Goal: Transaction & Acquisition: Obtain resource

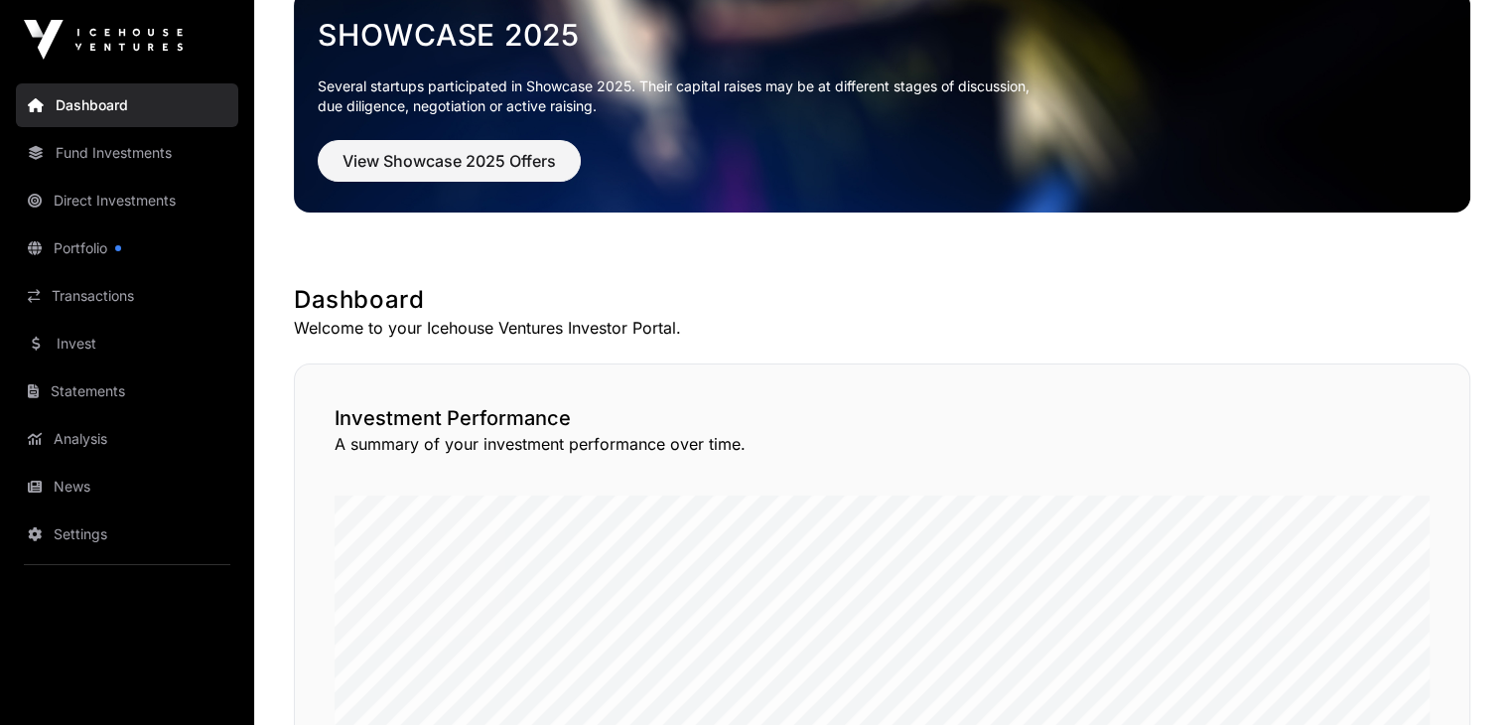
scroll to position [99, 0]
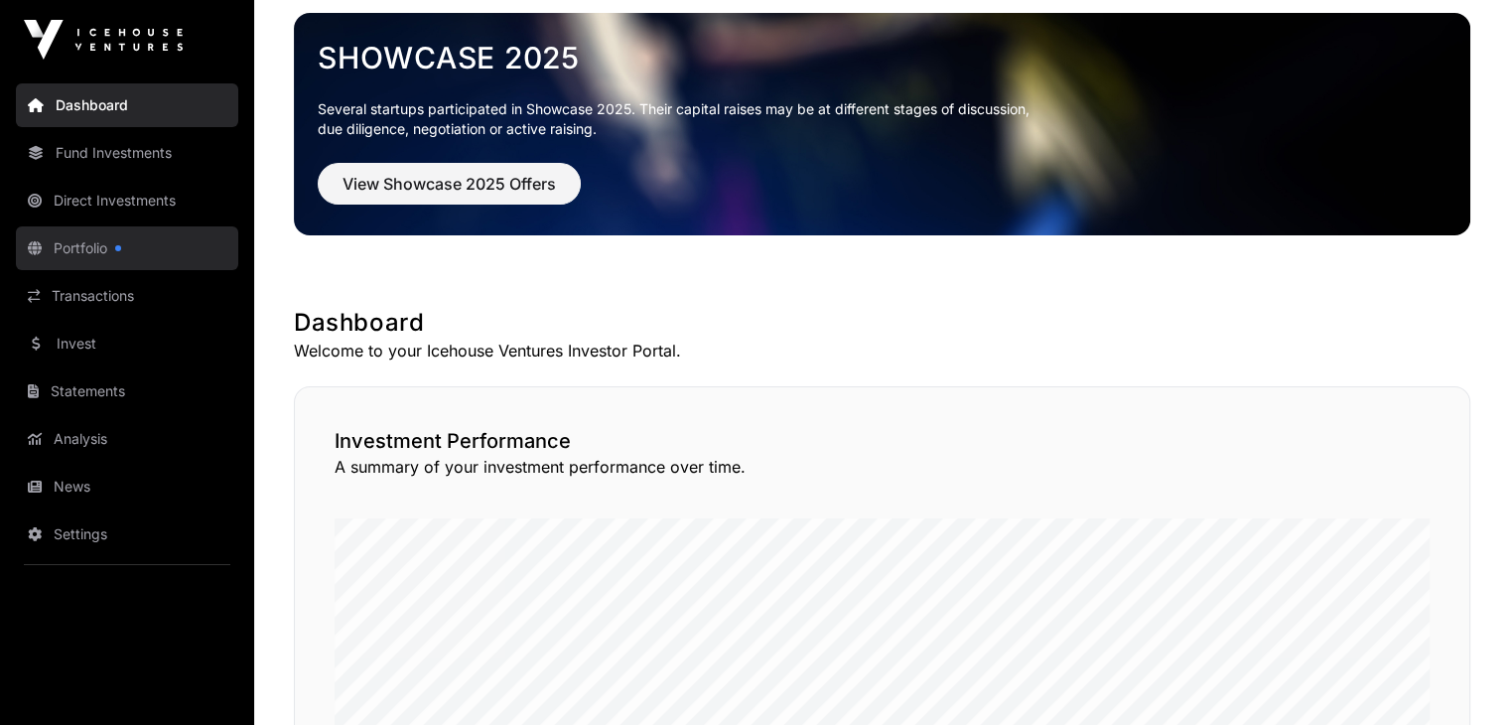
click at [86, 234] on link "Portfolio" at bounding box center [127, 248] width 222 height 44
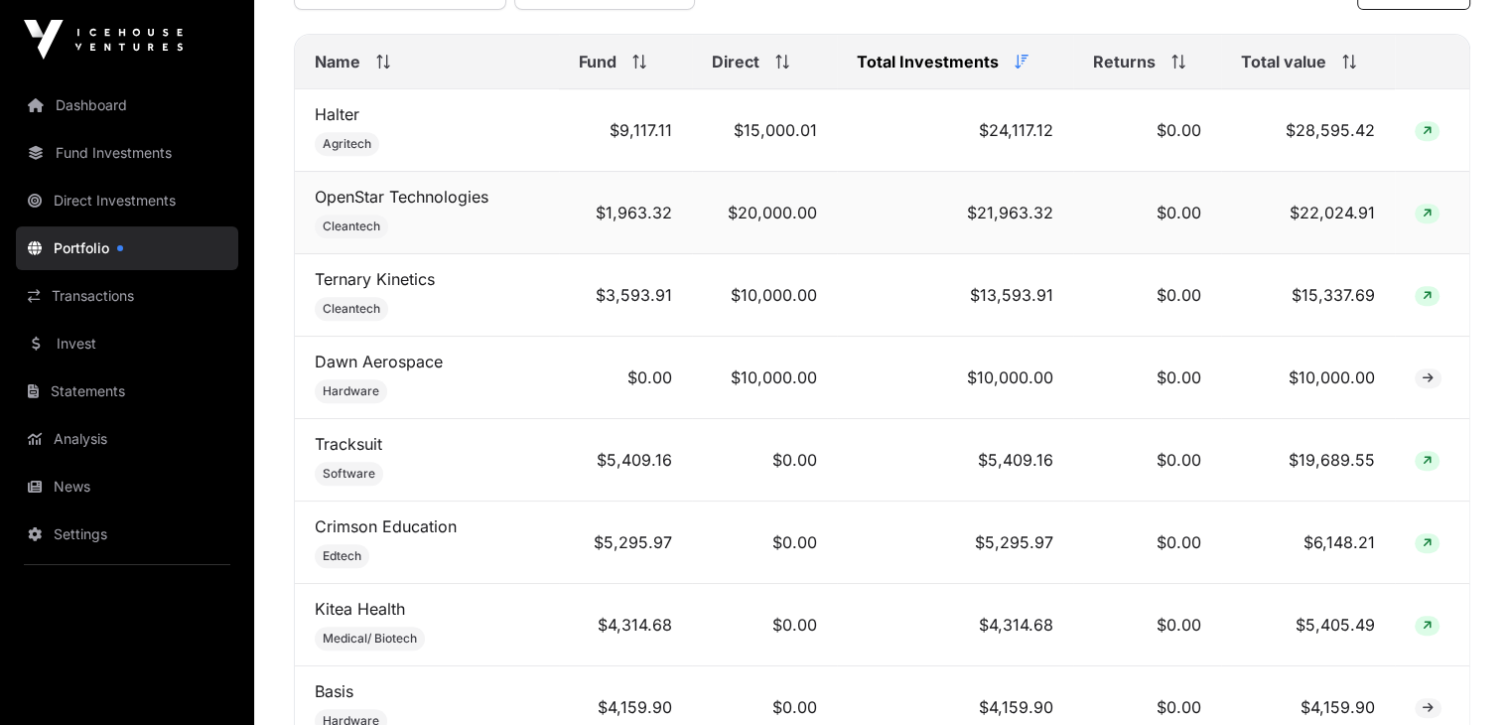
scroll to position [893, 0]
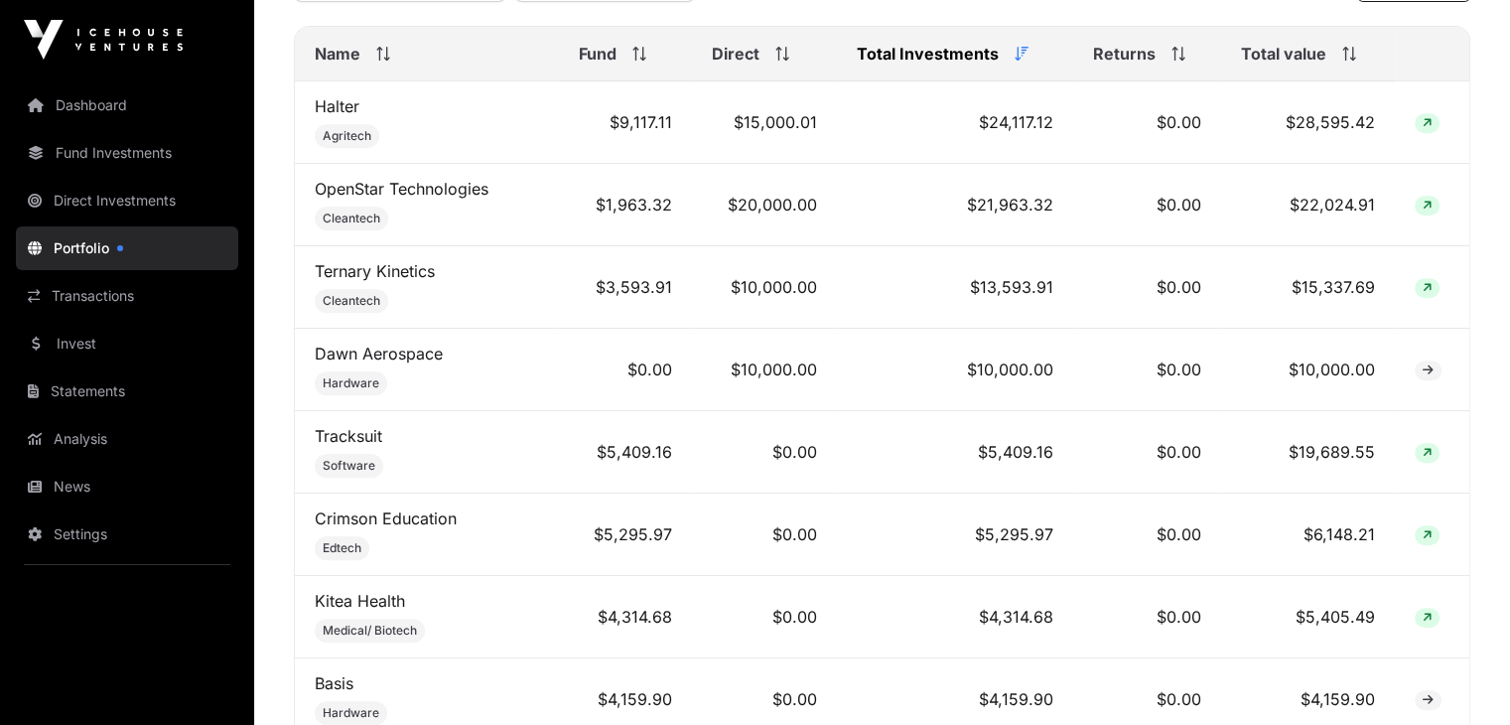
click at [1347, 81] on th "Total value" at bounding box center [1308, 54] width 174 height 55
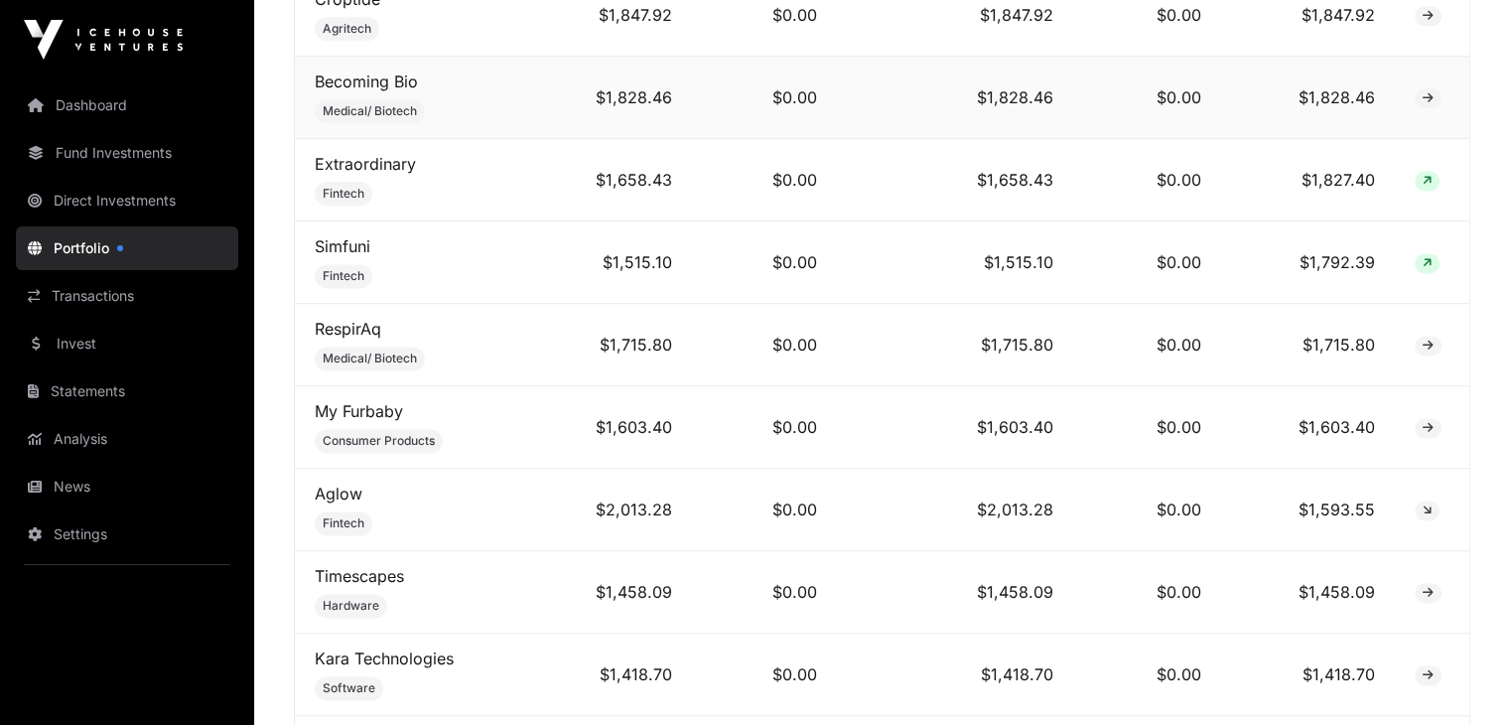
scroll to position [2680, 0]
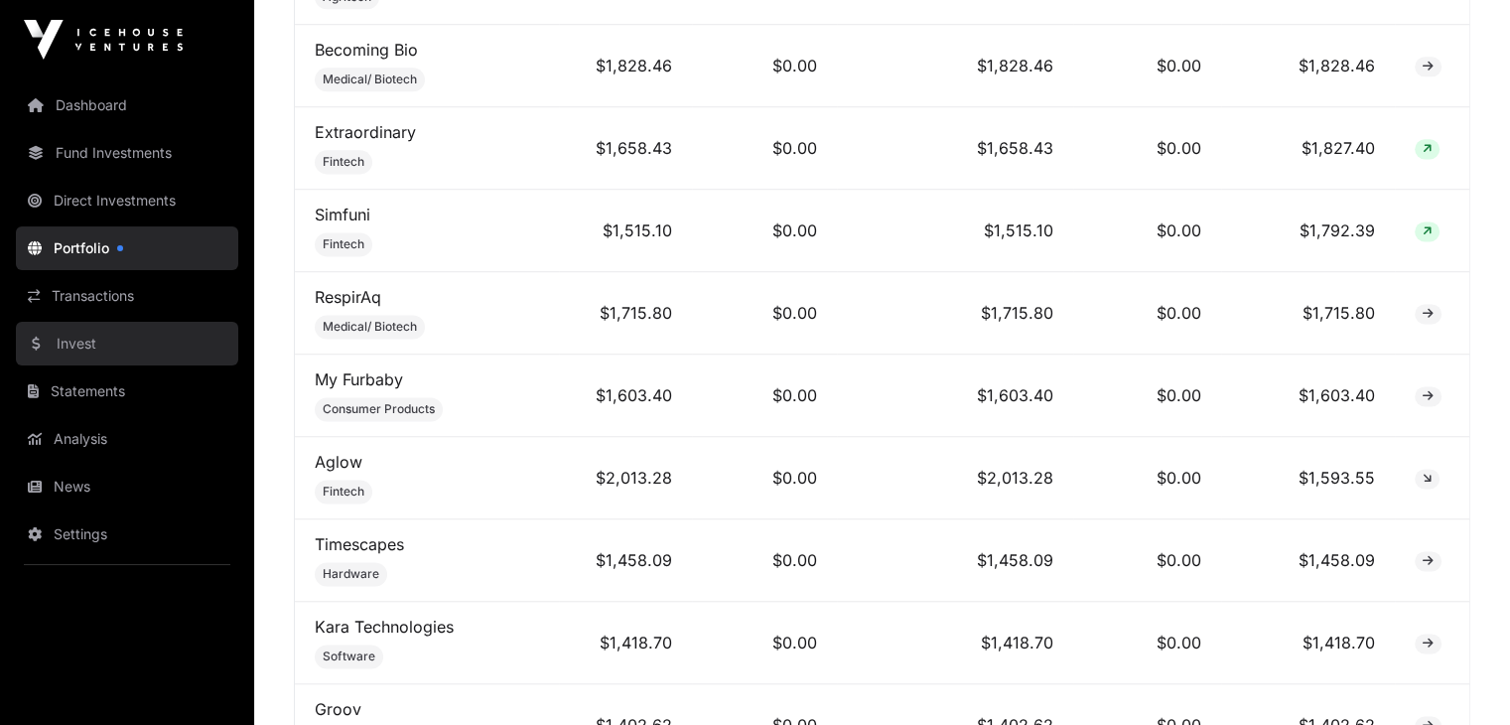
click at [112, 349] on link "Invest" at bounding box center [127, 344] width 222 height 44
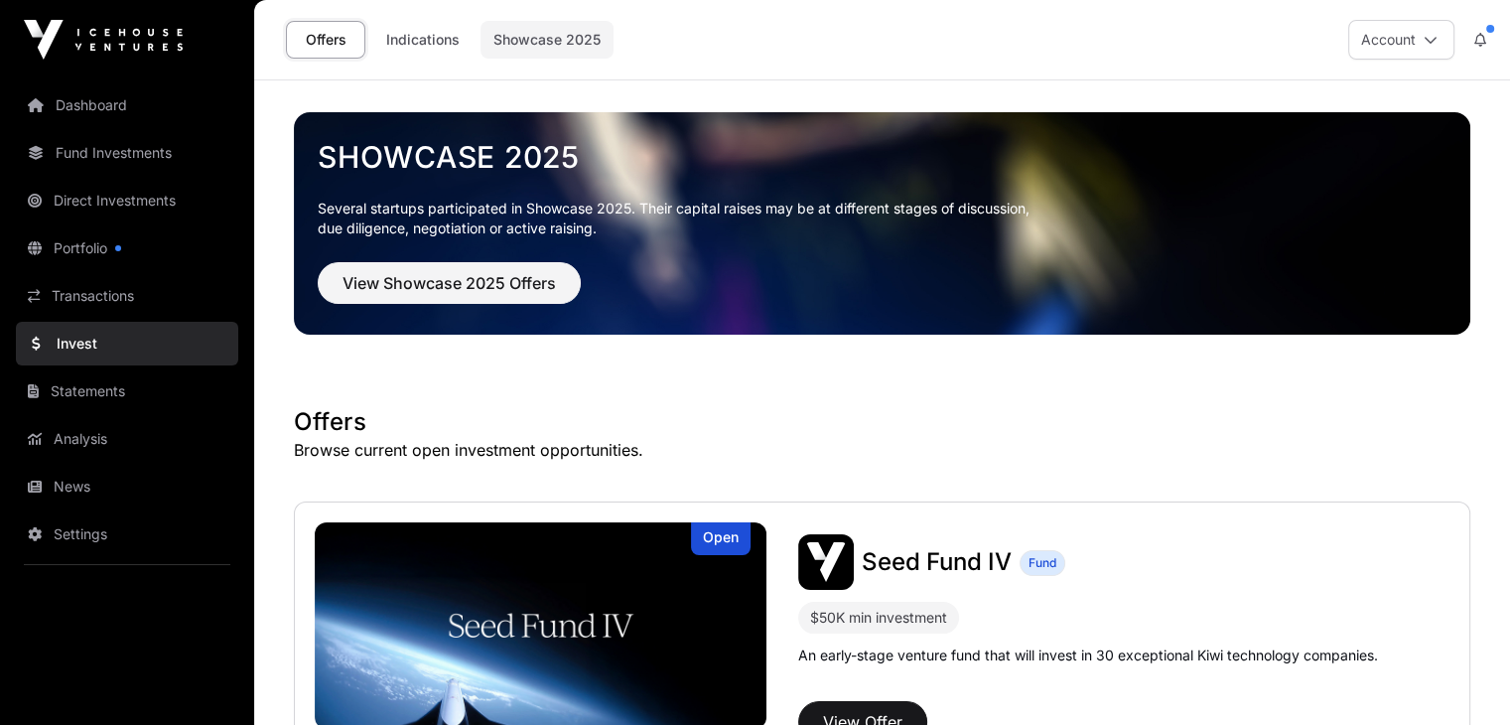
click at [520, 43] on link "Showcase 2025" at bounding box center [546, 40] width 133 height 38
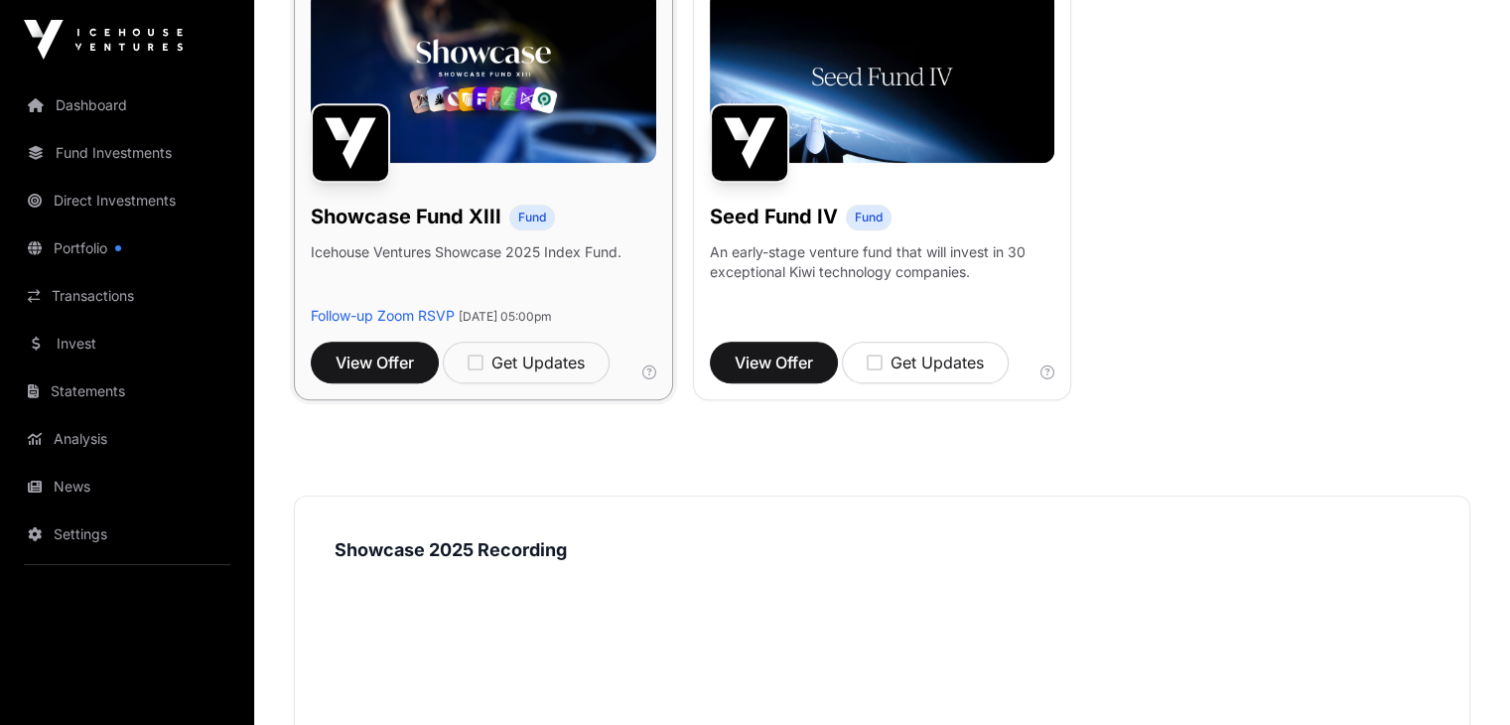
scroll to position [1687, 0]
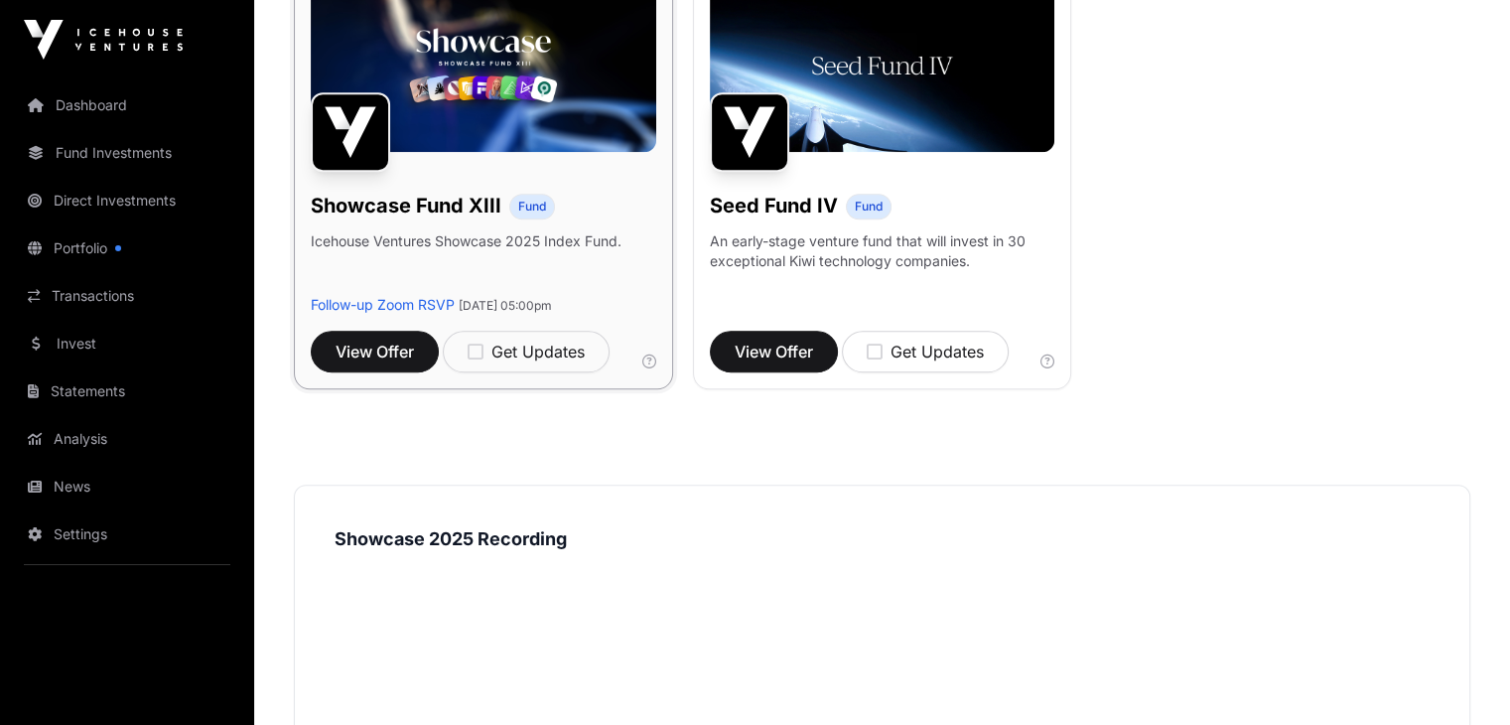
click at [532, 84] on img at bounding box center [483, 65] width 345 height 173
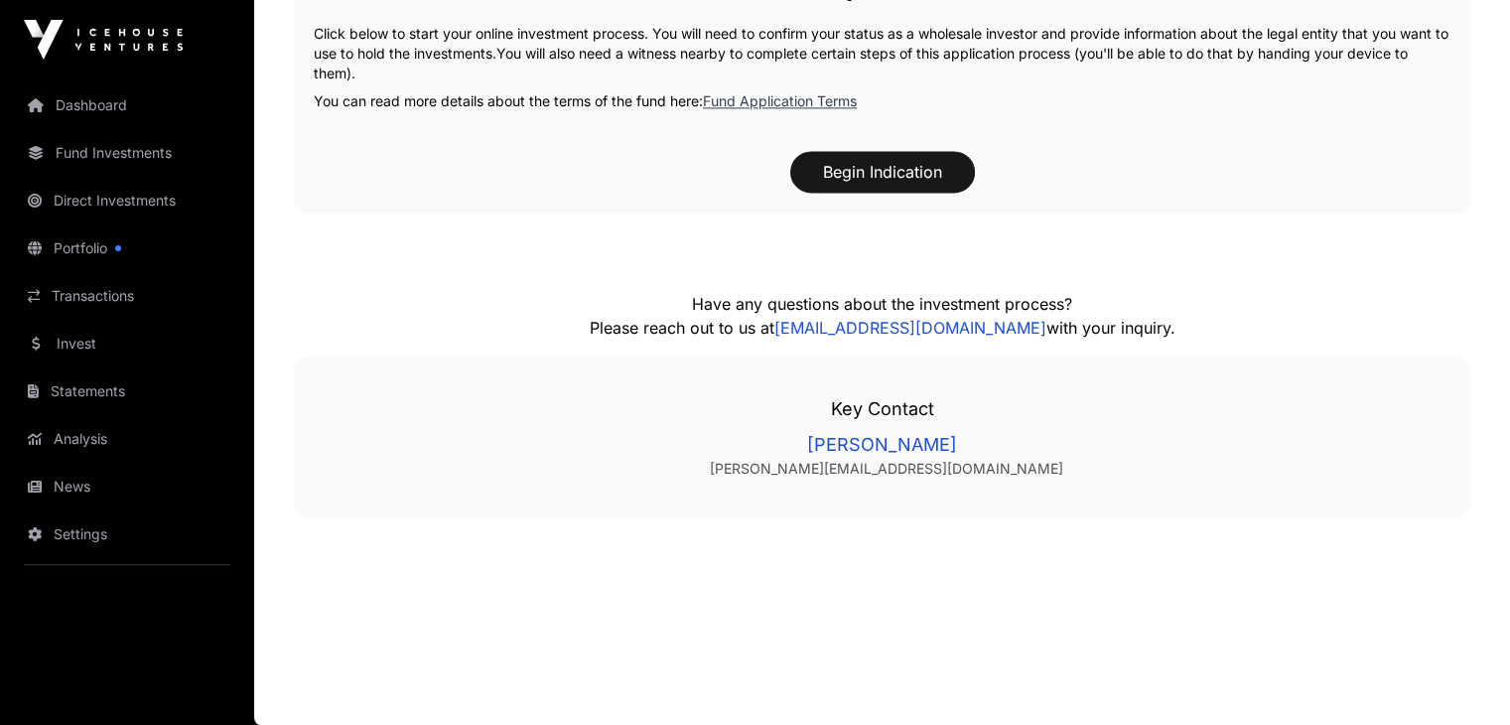
scroll to position [3018, 0]
